Goal: Task Accomplishment & Management: Complete application form

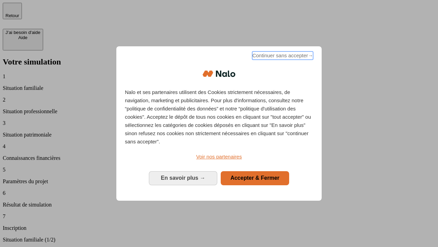
click at [282, 57] on span "Continuer sans accepter →" at bounding box center [282, 55] width 61 height 8
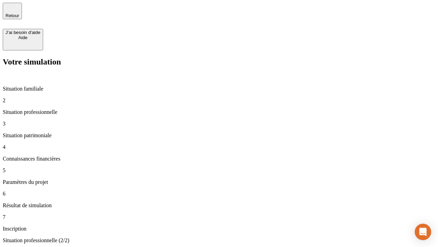
type input "30 000"
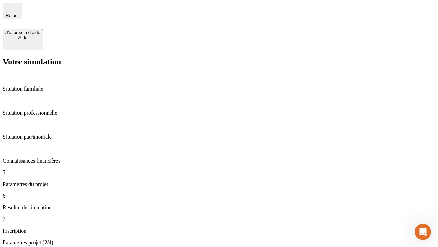
type input "25"
type input "1 000"
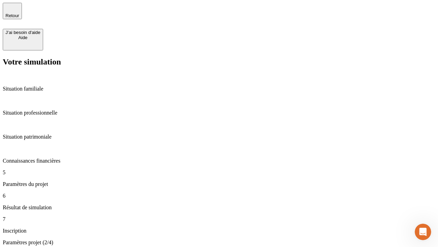
type input "640"
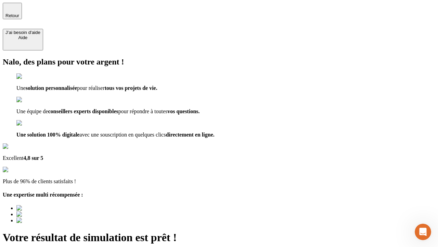
type input "[EMAIL_ADDRESS][PERSON_NAME][DOMAIN_NAME]"
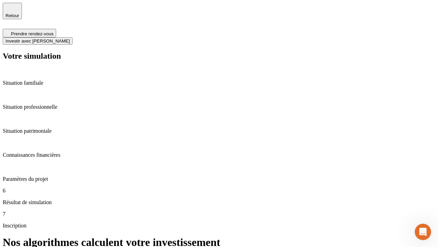
scroll to position [3, 0]
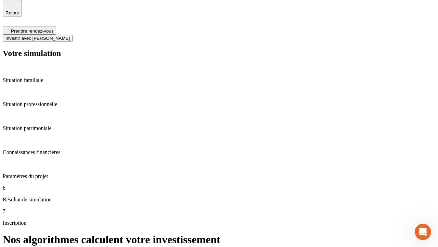
click at [70, 36] on span "Investir avec [PERSON_NAME]" at bounding box center [37, 38] width 64 height 5
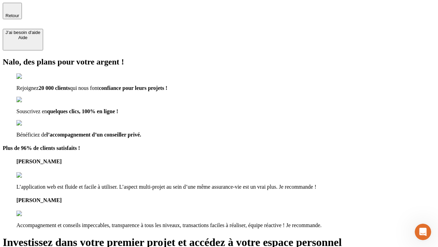
type input "abc"
